Goal: Understand process/instructions: Learn how to perform a task or action

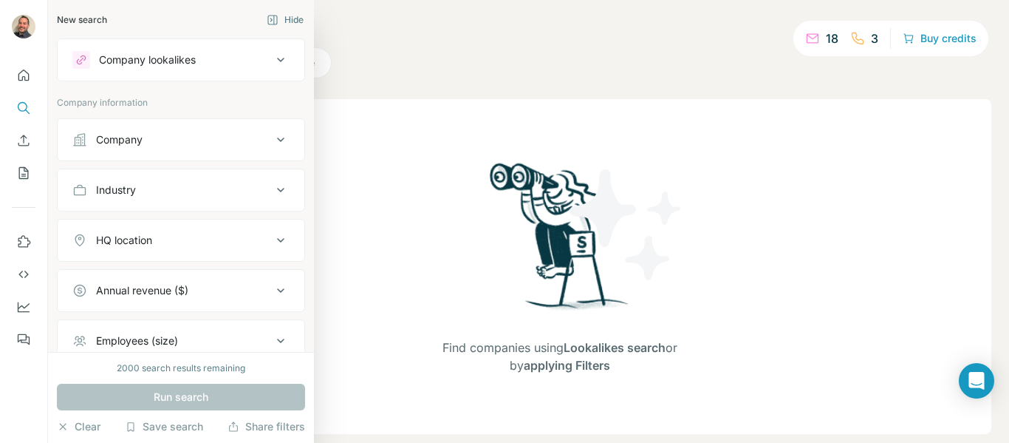
click at [260, 61] on div "Company lookalikes" at bounding box center [172, 60] width 200 height 18
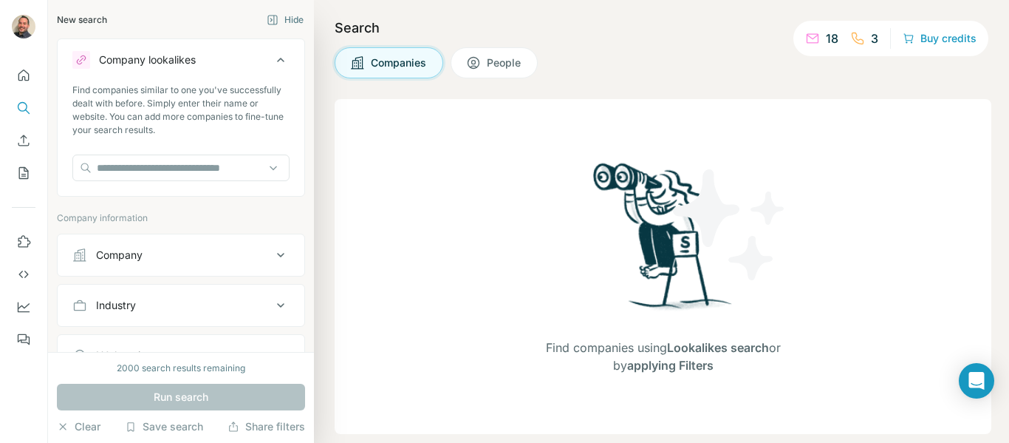
click at [272, 57] on icon at bounding box center [281, 60] width 18 height 18
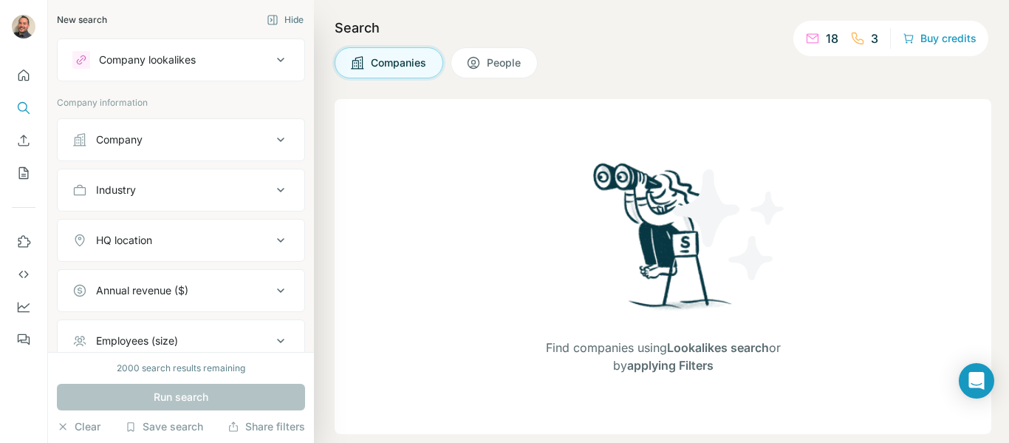
click at [272, 143] on icon at bounding box center [281, 140] width 18 height 18
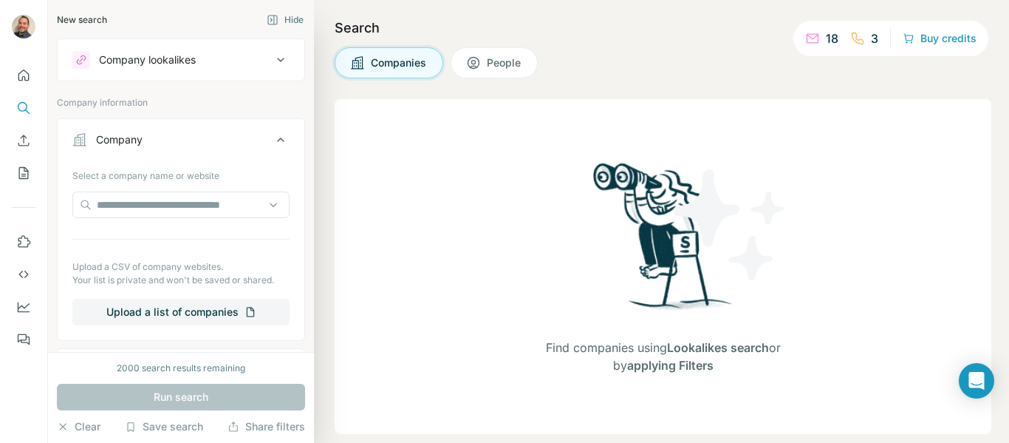
click at [272, 143] on icon at bounding box center [281, 140] width 18 height 18
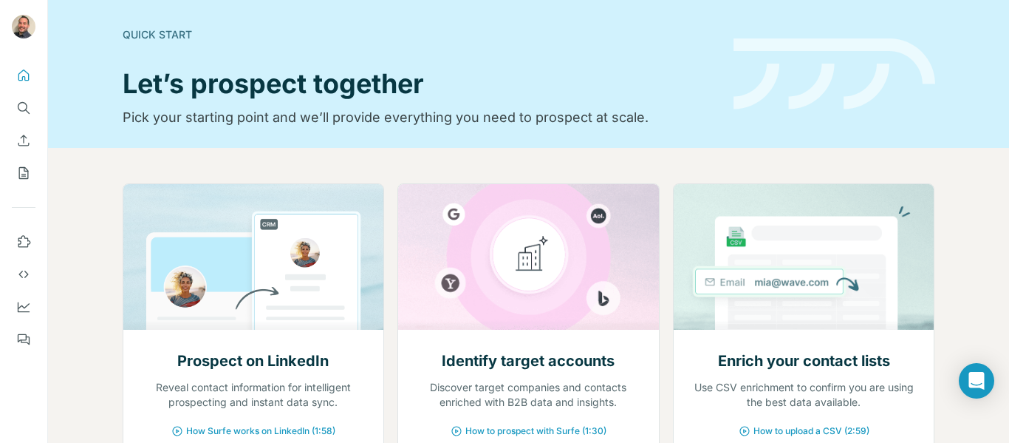
click at [723, 163] on div "Prospect on LinkedIn Reveal contact information for intelligent prospecting and…" at bounding box center [528, 385] width 961 height 474
click at [652, 129] on div "Quick start Let’s prospect together Pick your starting point and we’ll provide …" at bounding box center [528, 74] width 961 height 148
drag, startPoint x: 817, startPoint y: 64, endPoint x: 922, endPoint y: 101, distance: 111.3
click at [922, 101] on img at bounding box center [835, 74] width 202 height 72
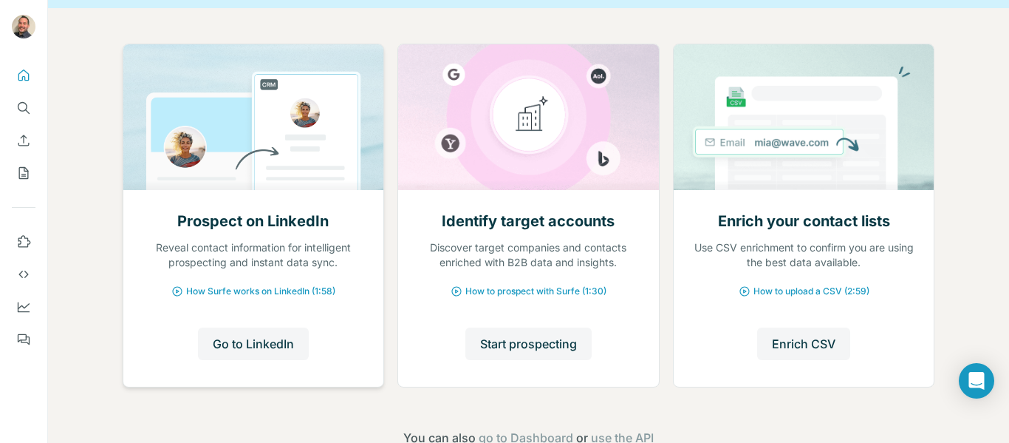
scroll to position [105, 0]
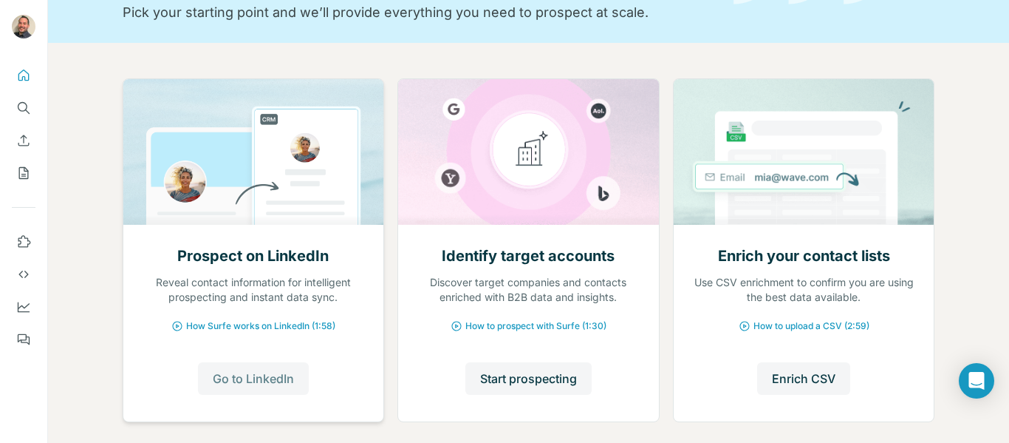
click at [262, 372] on span "Go to LinkedIn" at bounding box center [253, 379] width 81 height 18
click at [228, 332] on span "How Surfe works on LinkedIn (1:58)" at bounding box center [260, 325] width 149 height 13
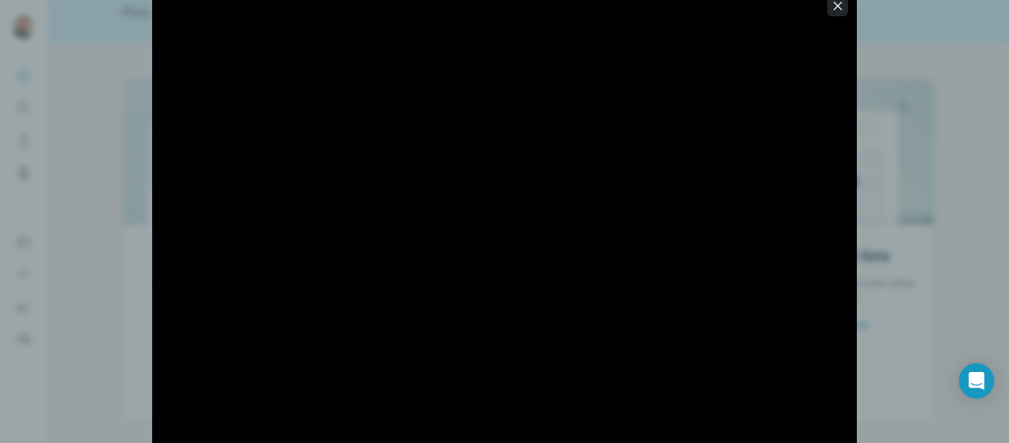
click at [831, 9] on icon "button" at bounding box center [838, 6] width 15 height 15
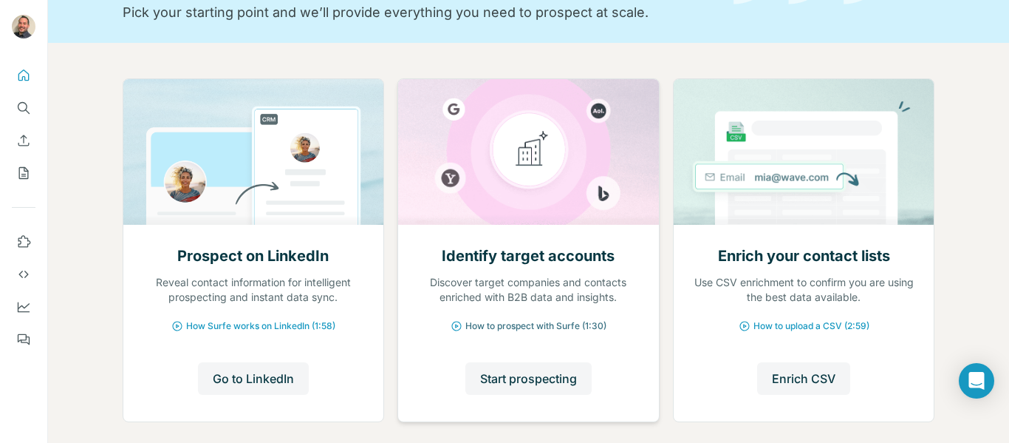
click at [537, 324] on span "How to prospect with Surfe (1:30)" at bounding box center [536, 325] width 141 height 13
